Goal: Task Accomplishment & Management: Manage account settings

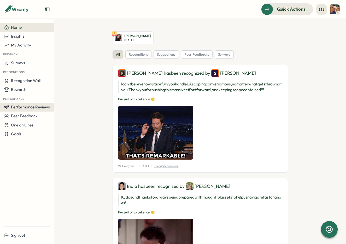
click at [17, 103] on button "Performance Reviews" at bounding box center [27, 106] width 54 height 9
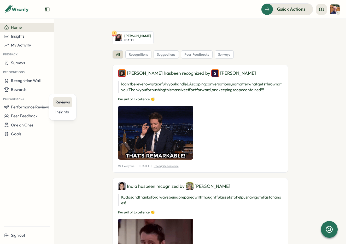
click at [53, 100] on div "Reviews" at bounding box center [62, 102] width 19 height 10
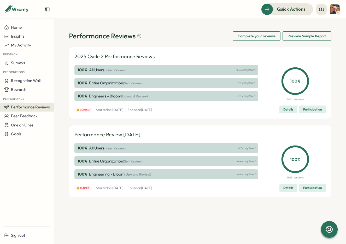
click at [302, 108] on button "Participation" at bounding box center [312, 109] width 27 height 8
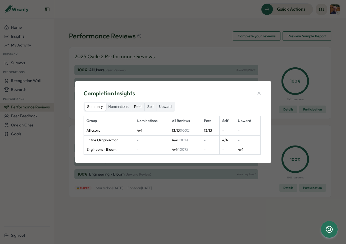
click at [137, 107] on label "Peer" at bounding box center [137, 106] width 13 height 8
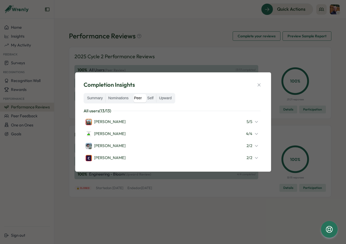
click at [104, 156] on div "[PERSON_NAME]" at bounding box center [106, 158] width 40 height 6
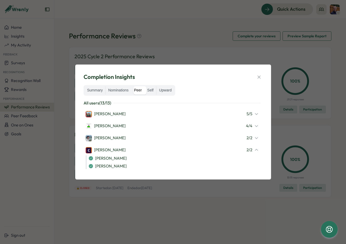
click at [250, 74] on div "Completion Insights" at bounding box center [172, 77] width 179 height 8
click at [260, 74] on button "button" at bounding box center [258, 76] width 7 height 7
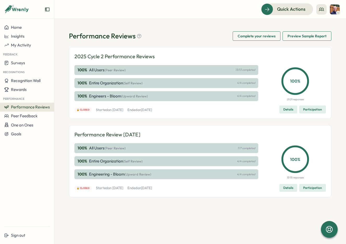
click at [307, 186] on span "Participation" at bounding box center [312, 187] width 19 height 7
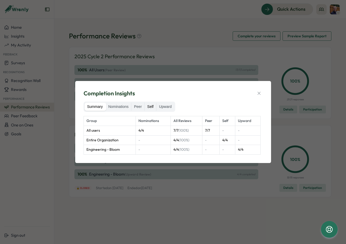
click at [152, 106] on label "Self" at bounding box center [149, 106] width 11 height 8
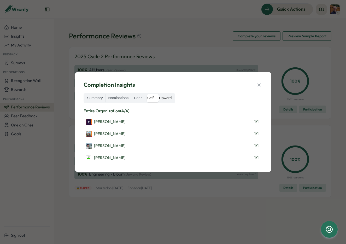
click at [163, 101] on label "Upward" at bounding box center [165, 98] width 18 height 8
click at [128, 101] on label "Nominations" at bounding box center [118, 98] width 26 height 8
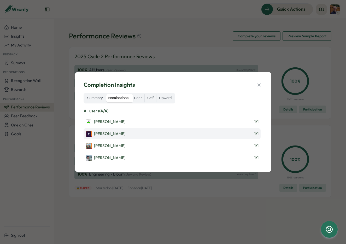
click at [99, 134] on div "Colin Buyck" at bounding box center [106, 134] width 40 height 6
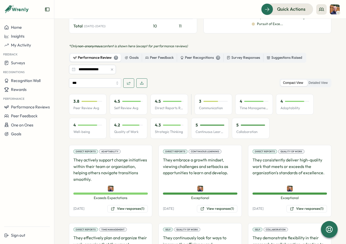
scroll to position [310, 0]
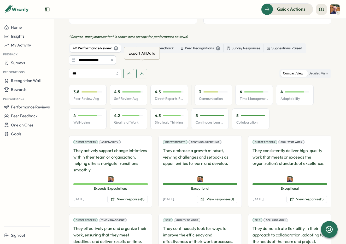
click at [143, 71] on icon "button" at bounding box center [142, 73] width 4 height 4
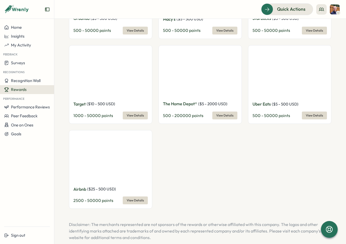
scroll to position [2463, 0]
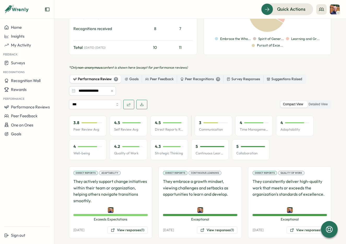
scroll to position [271, 0]
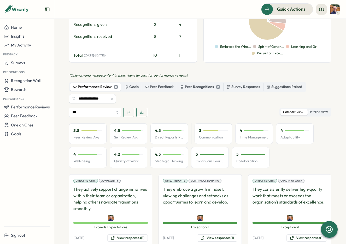
click at [108, 94] on div at bounding box center [112, 98] width 8 height 9
click at [91, 94] on input "**********" at bounding box center [92, 98] width 47 height 9
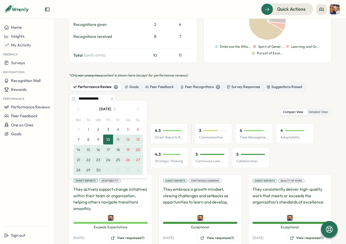
click at [77, 108] on icon "button" at bounding box center [79, 109] width 4 height 4
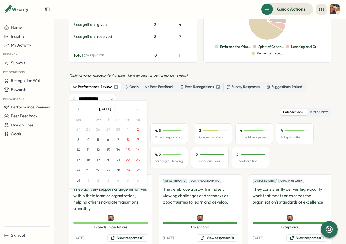
click at [77, 108] on icon "button" at bounding box center [79, 109] width 4 height 4
click at [97, 125] on button "1" at bounding box center [98, 129] width 10 height 10
click at [136, 107] on button "button" at bounding box center [137, 109] width 10 height 10
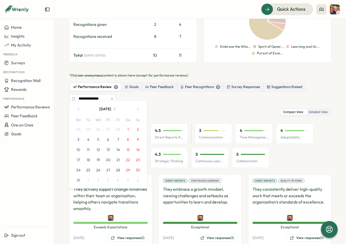
click at [136, 107] on button "button" at bounding box center [137, 109] width 10 height 10
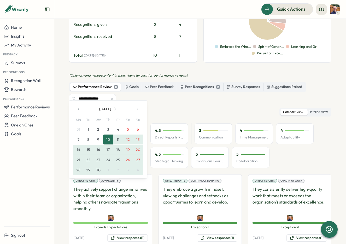
click at [135, 107] on button "button" at bounding box center [137, 109] width 10 height 10
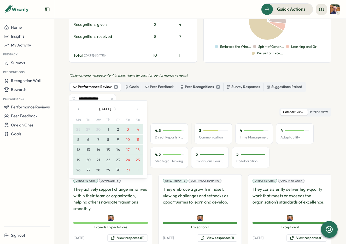
click at [135, 107] on button "button" at bounding box center [137, 109] width 10 height 10
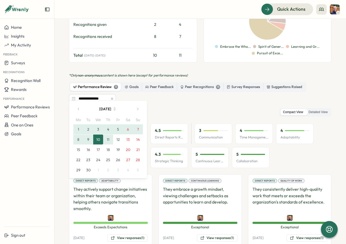
click at [104, 137] on button "11" at bounding box center [108, 139] width 10 height 10
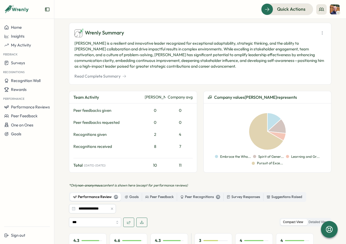
scroll to position [196, 0]
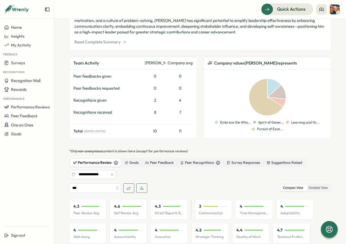
click at [141, 183] on span "button" at bounding box center [142, 187] width 4 height 9
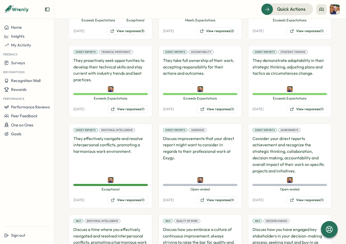
scroll to position [698, 0]
